Goal: Use online tool/utility: Utilize a website feature to perform a specific function

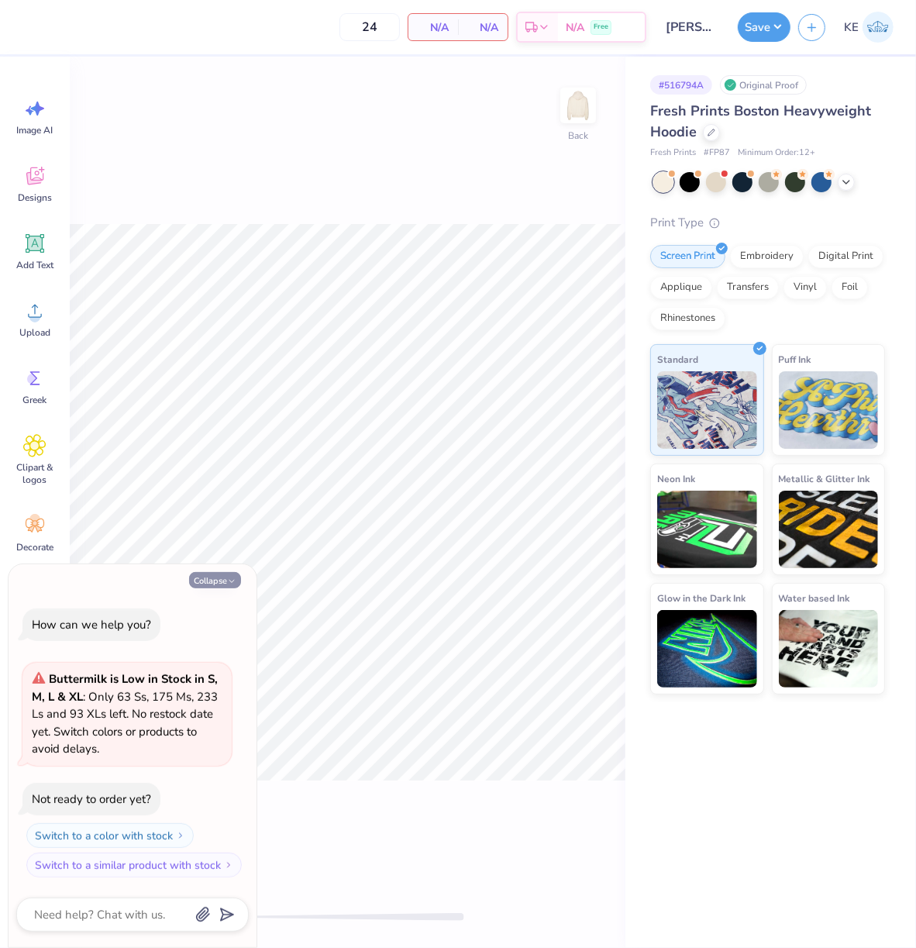
click at [208, 582] on button "Collapse" at bounding box center [215, 580] width 52 height 16
type textarea "x"
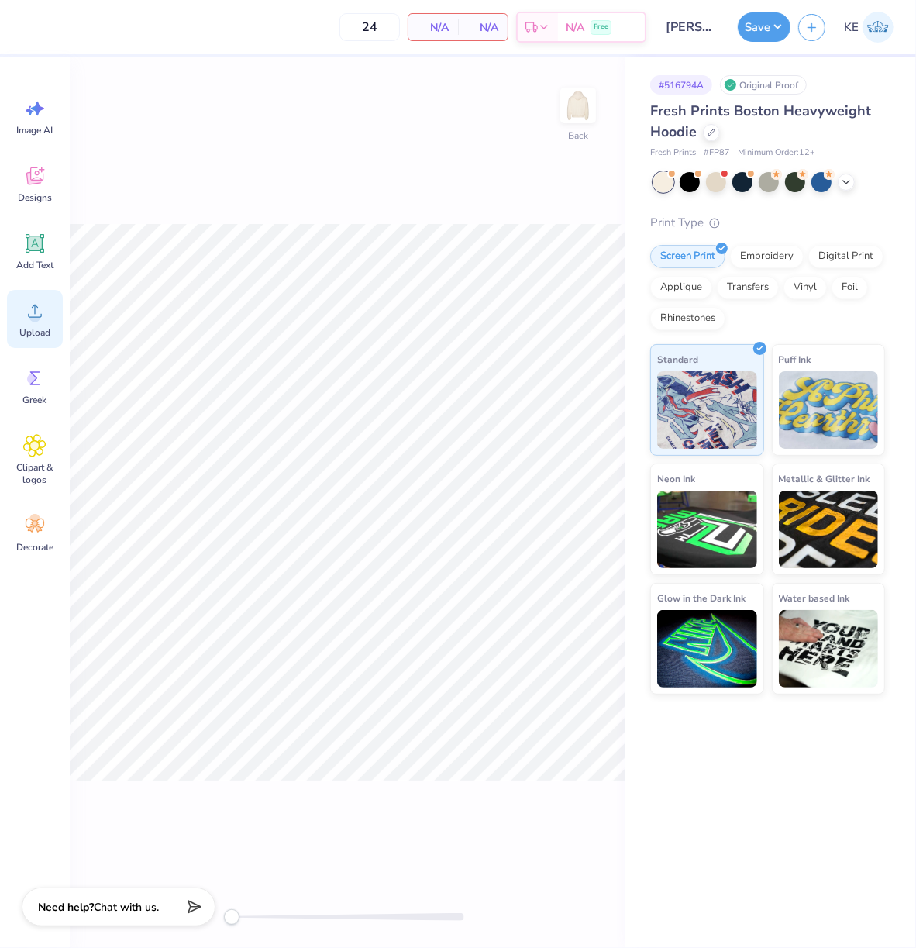
click at [21, 316] on div "Upload" at bounding box center [35, 319] width 56 height 58
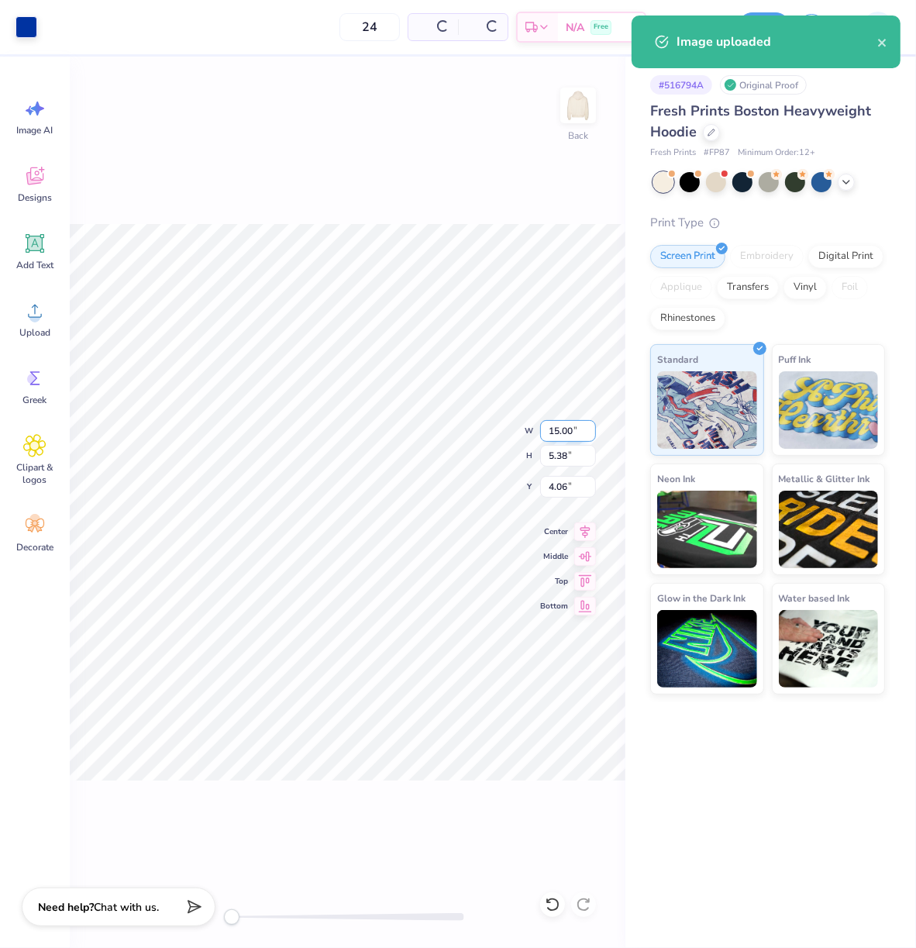
click at [561, 436] on input "15.00" at bounding box center [568, 431] width 56 height 22
type input "3.5"
type input "3"
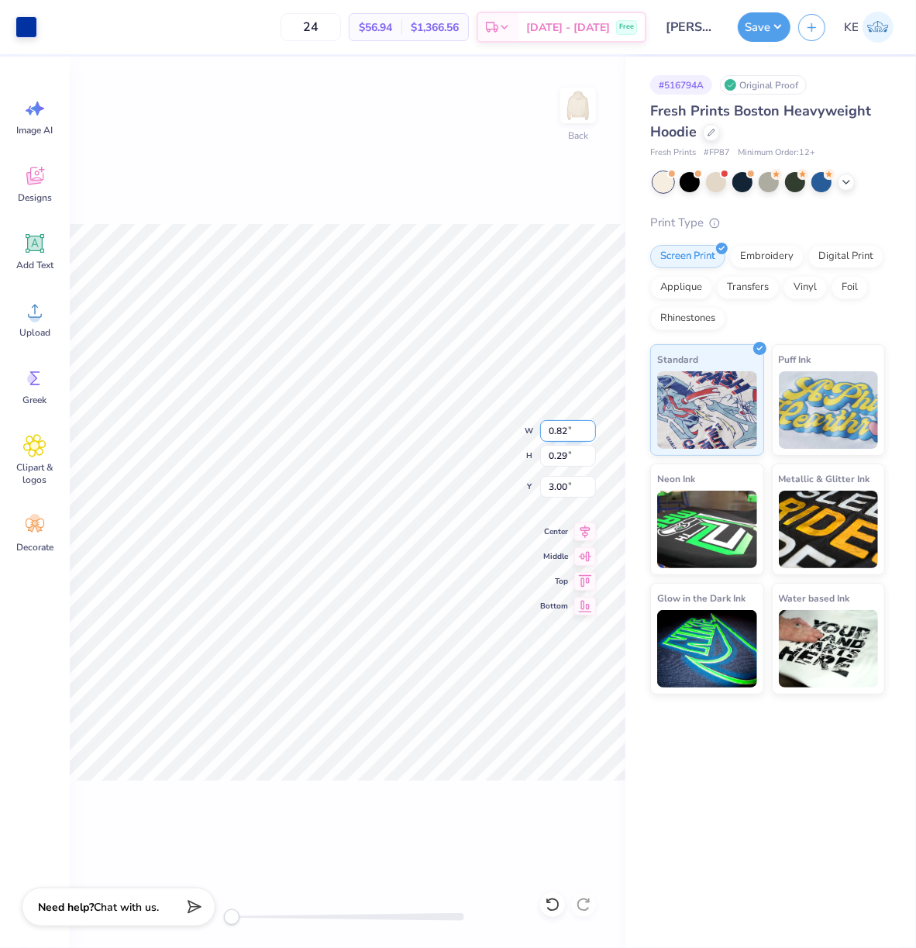
click at [556, 427] on input "0.82" at bounding box center [568, 431] width 56 height 22
type input "3.5"
click at [561, 853] on div at bounding box center [552, 904] width 25 height 25
click at [559, 853] on icon at bounding box center [552, 905] width 13 height 14
click at [557, 431] on input "3.50" at bounding box center [568, 431] width 56 height 22
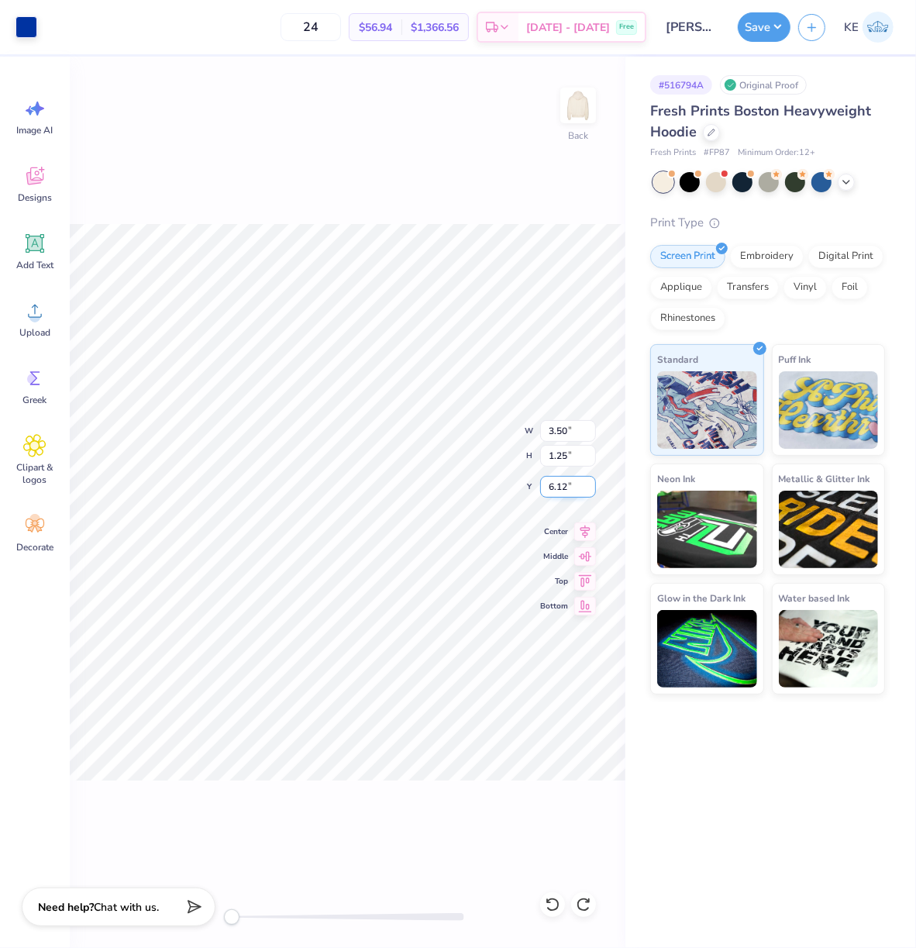
click at [557, 482] on input "6.12" at bounding box center [568, 487] width 56 height 22
type input "3"
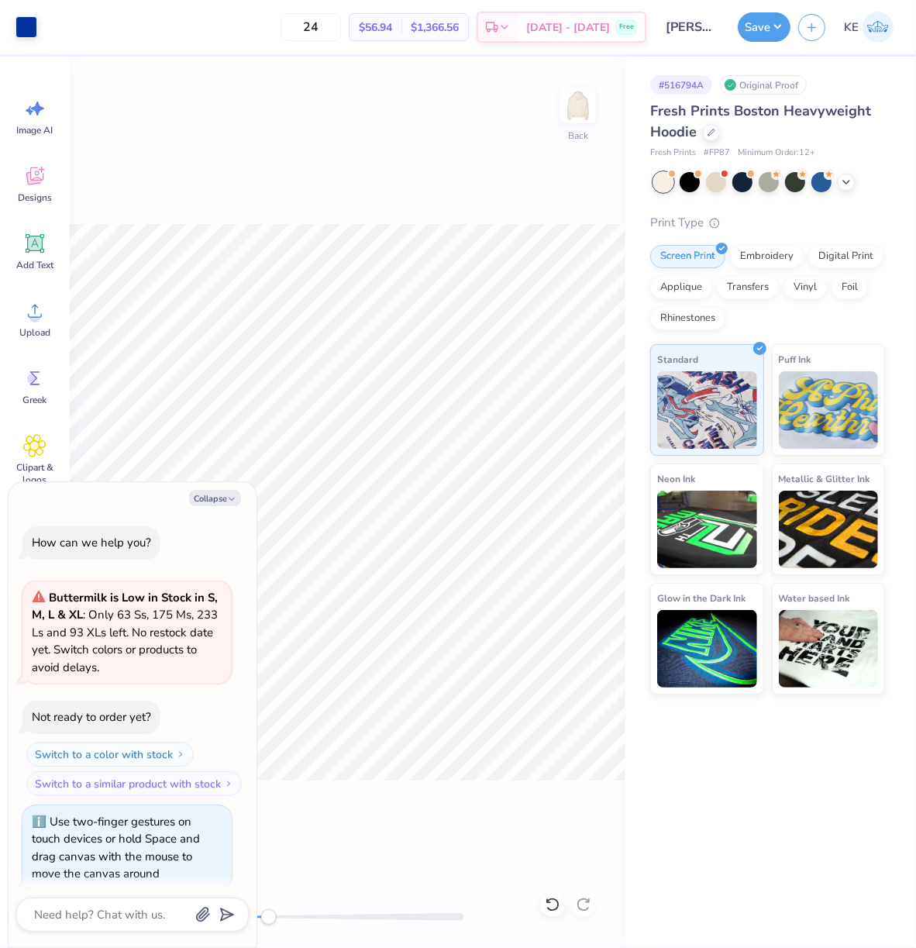
scroll to position [12, 0]
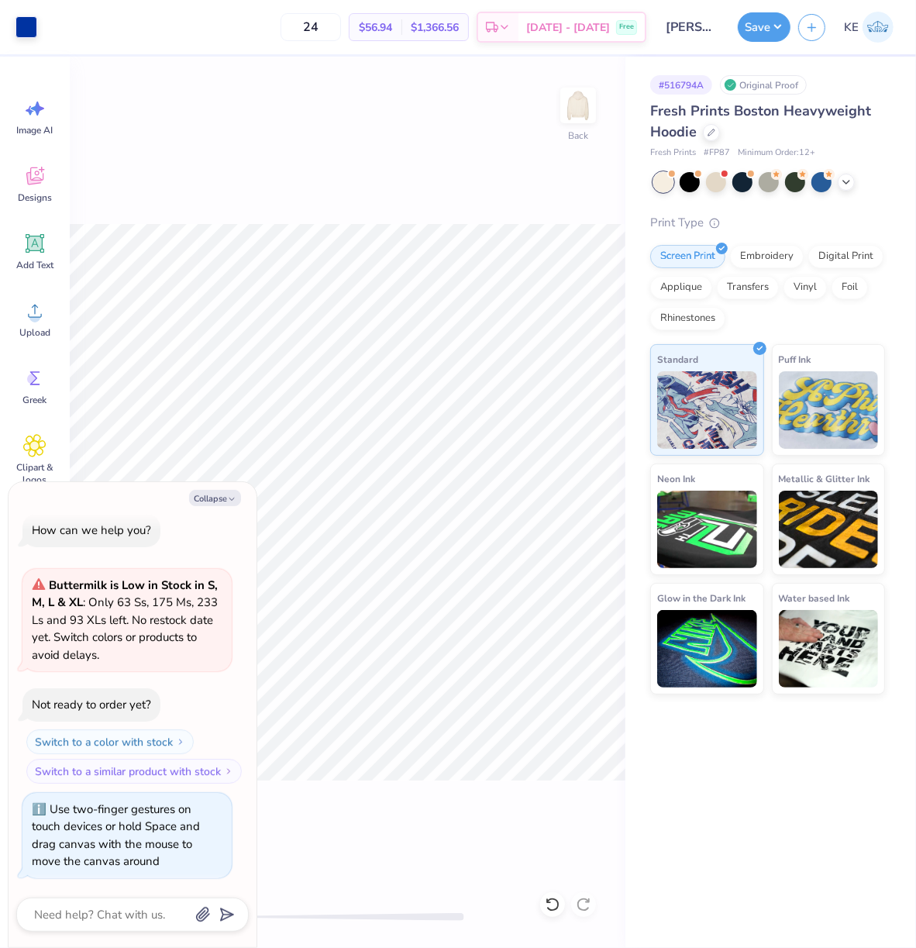
drag, startPoint x: 222, startPoint y: 496, endPoint x: 236, endPoint y: 482, distance: 20.3
click at [222, 496] on button "Collapse" at bounding box center [215, 498] width 52 height 16
type textarea "x"
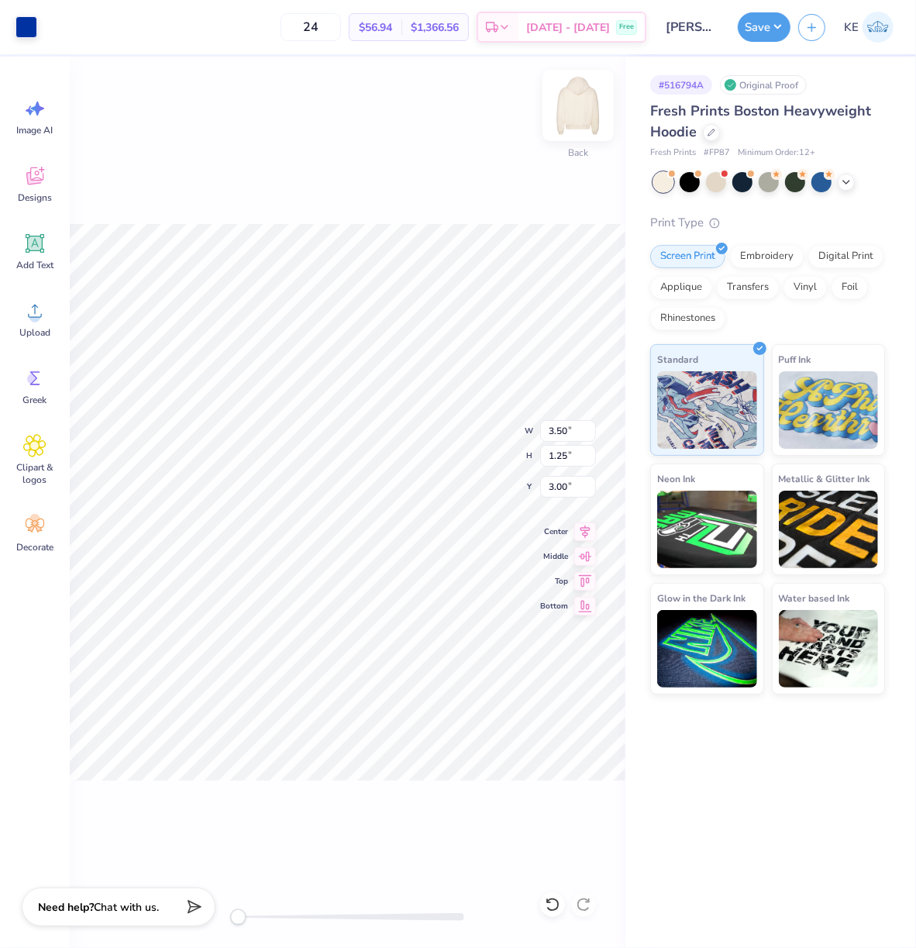
click at [578, 99] on img at bounding box center [578, 105] width 62 height 62
click at [31, 323] on div "Upload" at bounding box center [35, 319] width 56 height 58
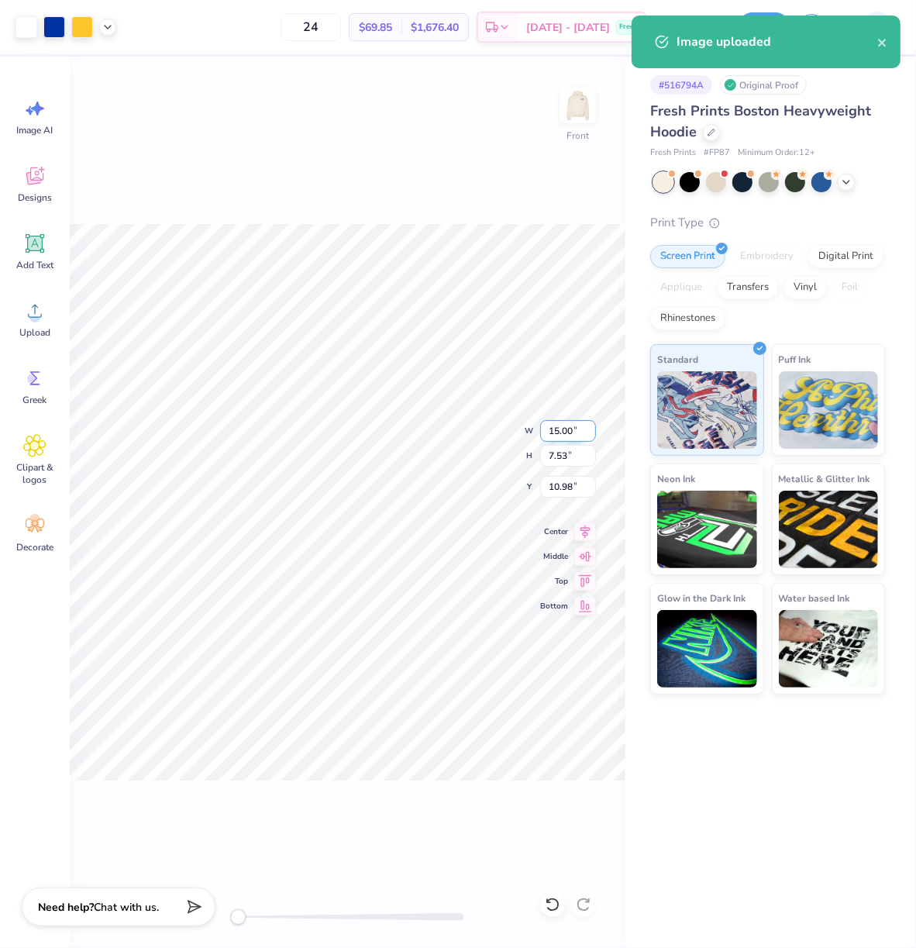
click at [570, 430] on input "15.00" at bounding box center [568, 431] width 56 height 22
type input "12"
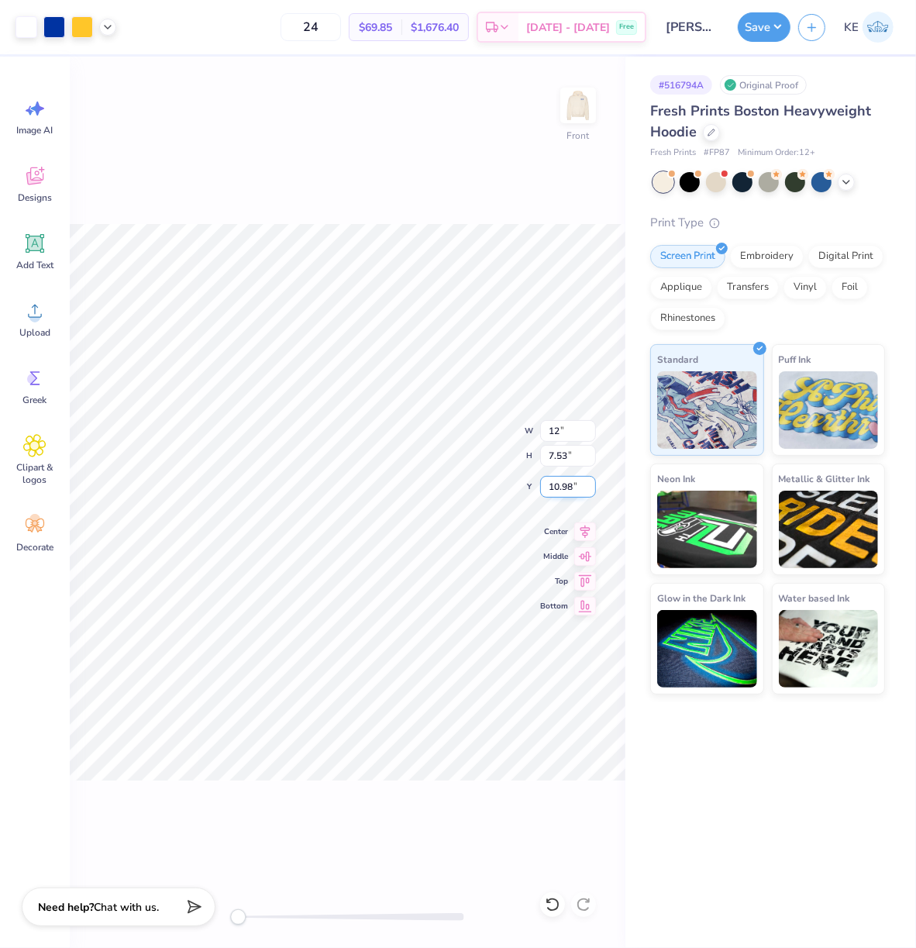
type input "3"
type input "6"
click at [554, 432] on input "9.60" at bounding box center [568, 431] width 56 height 22
type input "12"
click at [555, 853] on icon at bounding box center [553, 905] width 16 height 16
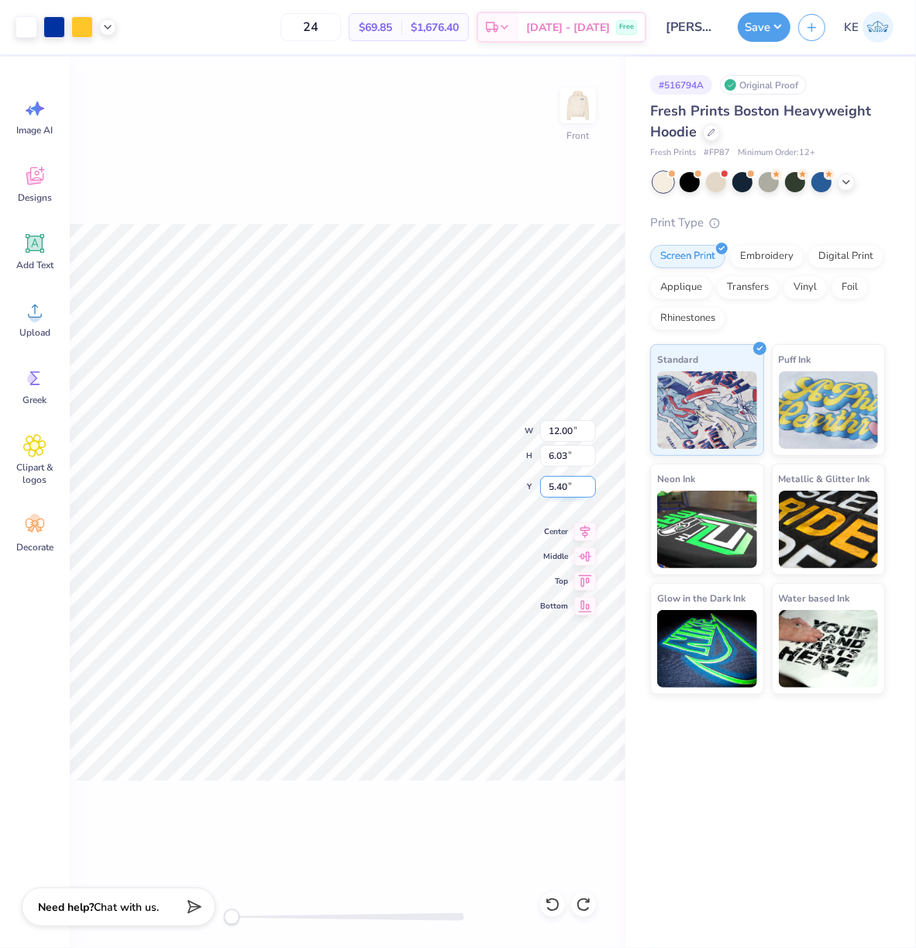
click at [554, 487] on input "5.40" at bounding box center [568, 487] width 56 height 22
type input "6"
click at [107, 18] on div at bounding box center [66, 27] width 101 height 22
click at [107, 20] on icon at bounding box center [108, 25] width 12 height 12
click at [114, 27] on div at bounding box center [107, 25] width 17 height 17
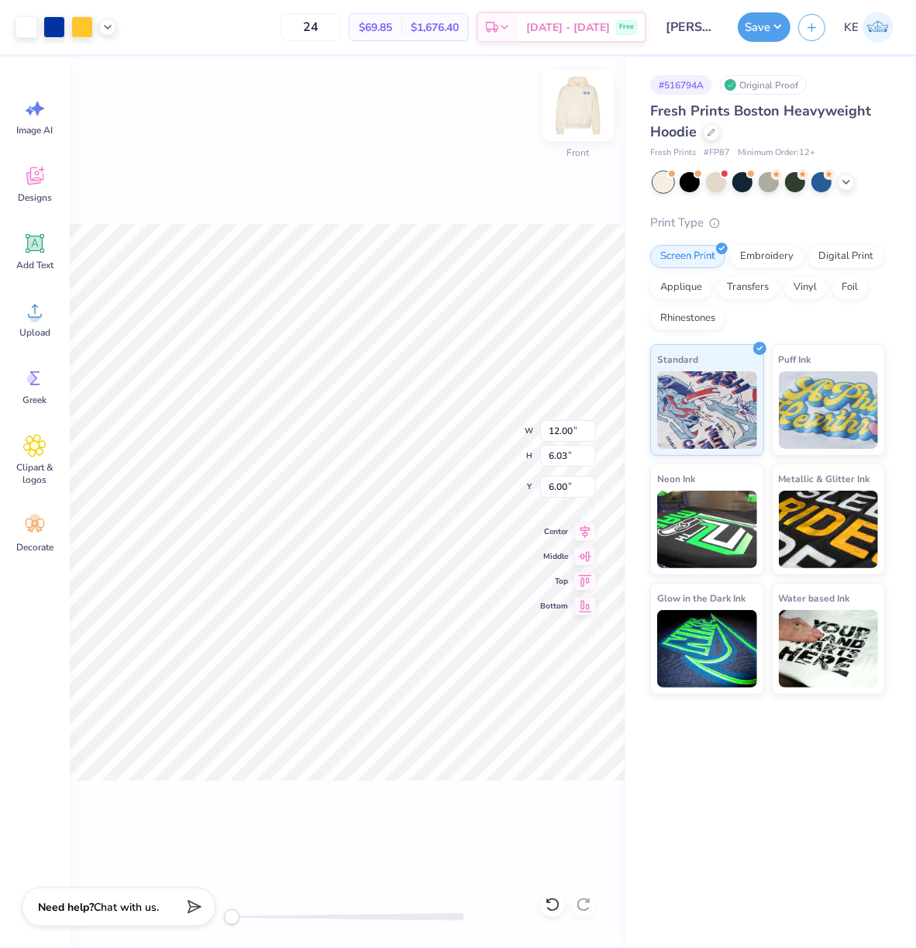
click at [584, 115] on img at bounding box center [578, 105] width 62 height 62
type input "11.73"
type input "5.89"
type input "5.73"
click at [787, 27] on button "Save" at bounding box center [764, 24] width 53 height 29
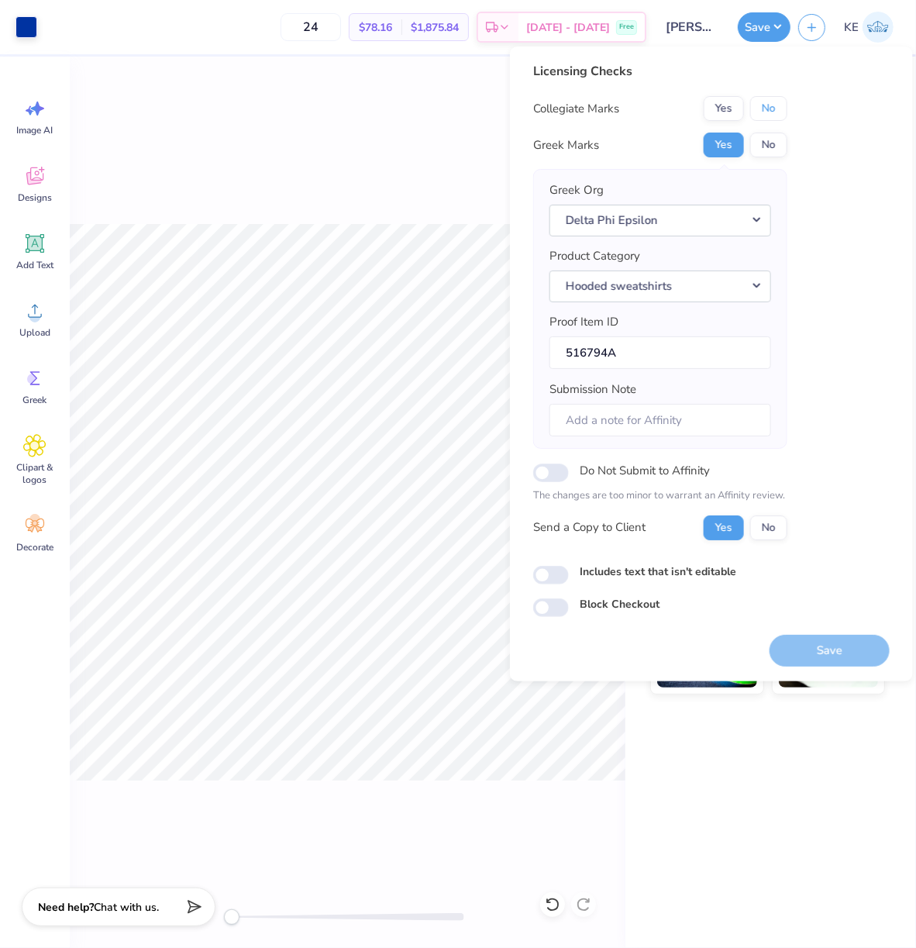
click at [761, 114] on button "No" at bounding box center [768, 108] width 37 height 25
click at [824, 654] on button "Save" at bounding box center [830, 651] width 120 height 32
